Goal: Book appointment/travel/reservation

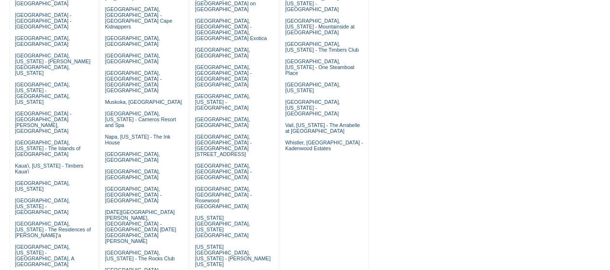
scroll to position [217, 0]
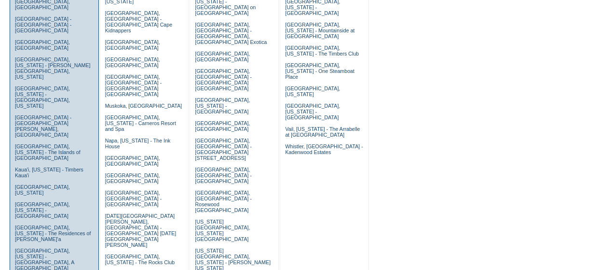
click at [70, 184] on link "Kiawah Island, South Carolina" at bounding box center [42, 190] width 55 height 12
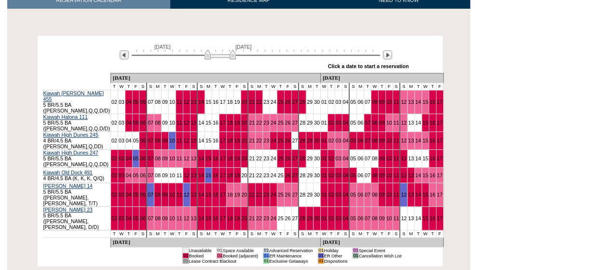
scroll to position [161, 0]
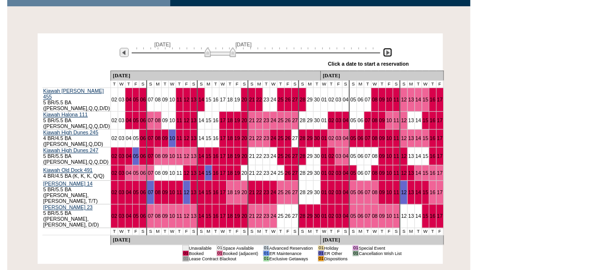
click at [385, 50] on img at bounding box center [387, 52] width 9 height 9
